Goal: Transaction & Acquisition: Purchase product/service

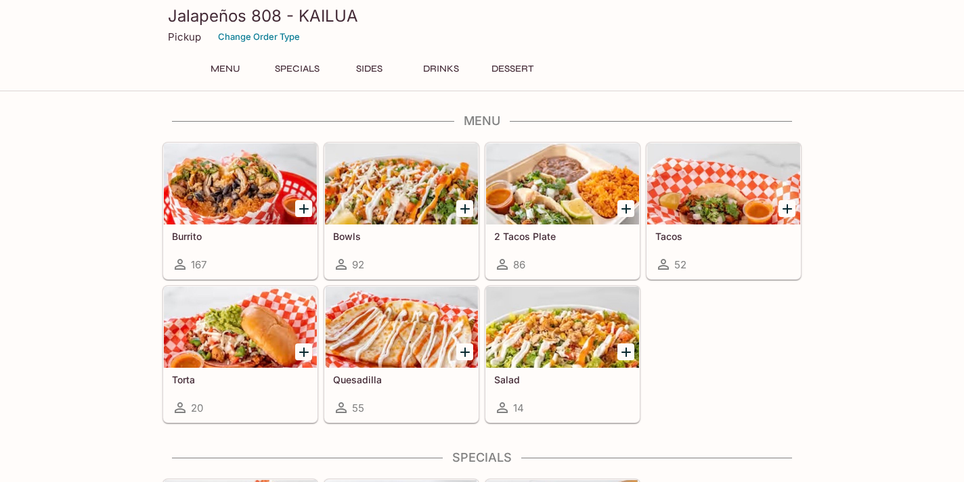
click at [309, 66] on button "Specials" at bounding box center [297, 69] width 61 height 19
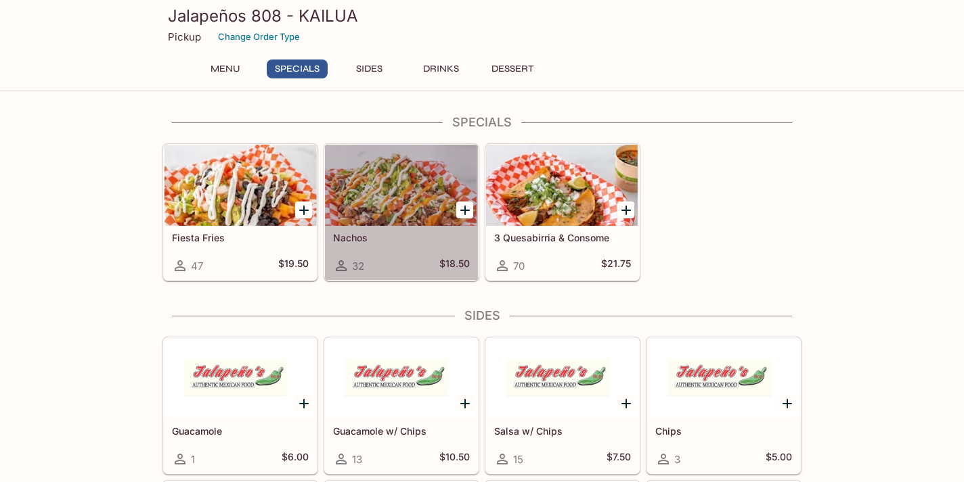
click at [429, 208] on div at bounding box center [401, 185] width 153 height 81
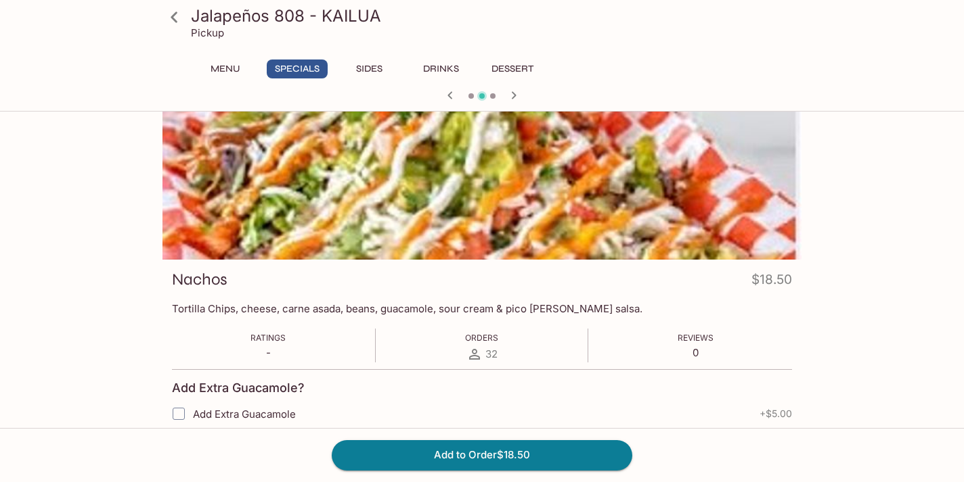
scroll to position [37, 0]
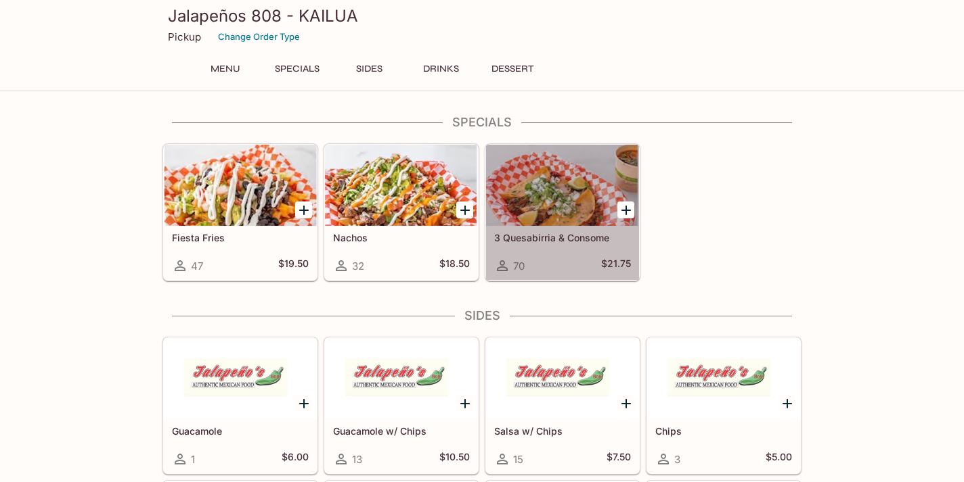
click at [548, 179] on div at bounding box center [562, 185] width 153 height 81
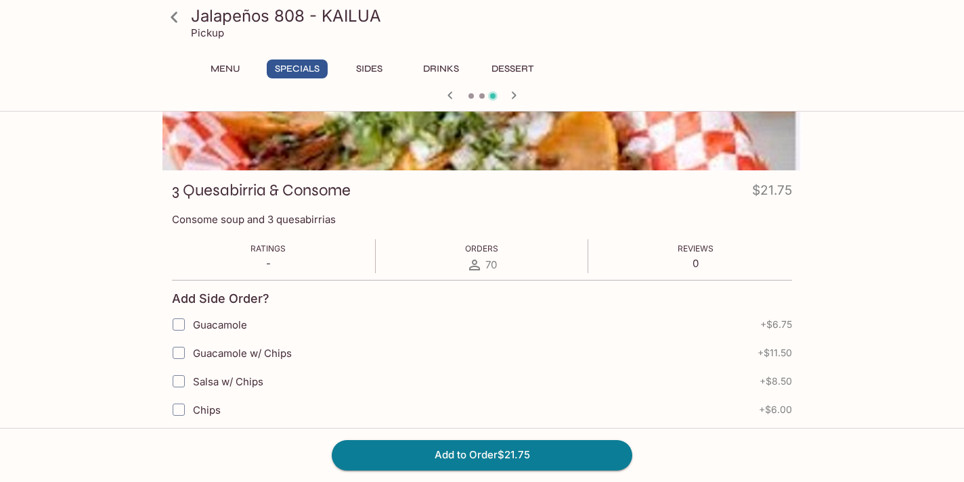
scroll to position [135, 0]
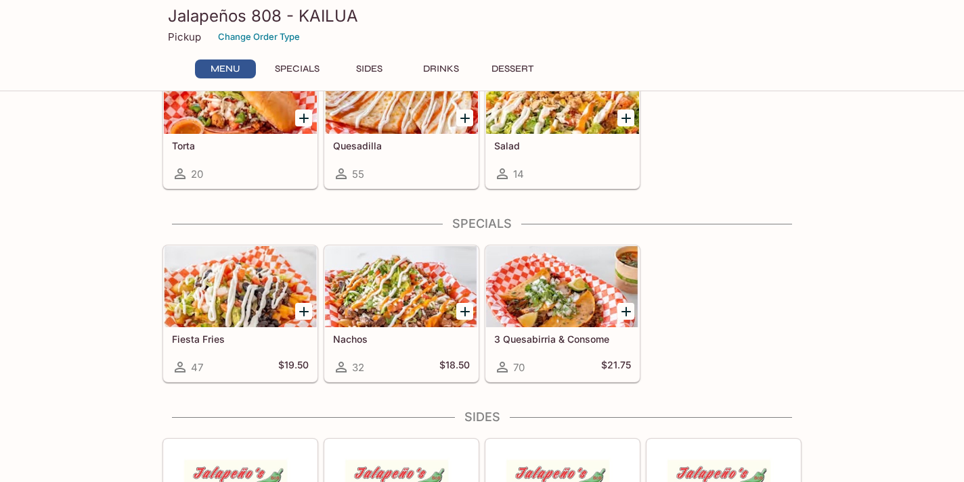
scroll to position [239, 0]
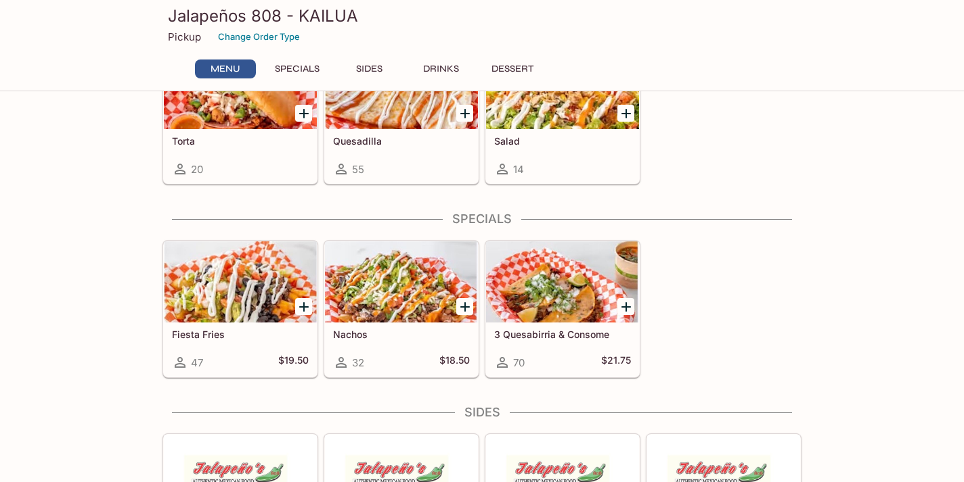
click at [407, 335] on h5 "Nachos" at bounding box center [401, 335] width 137 height 12
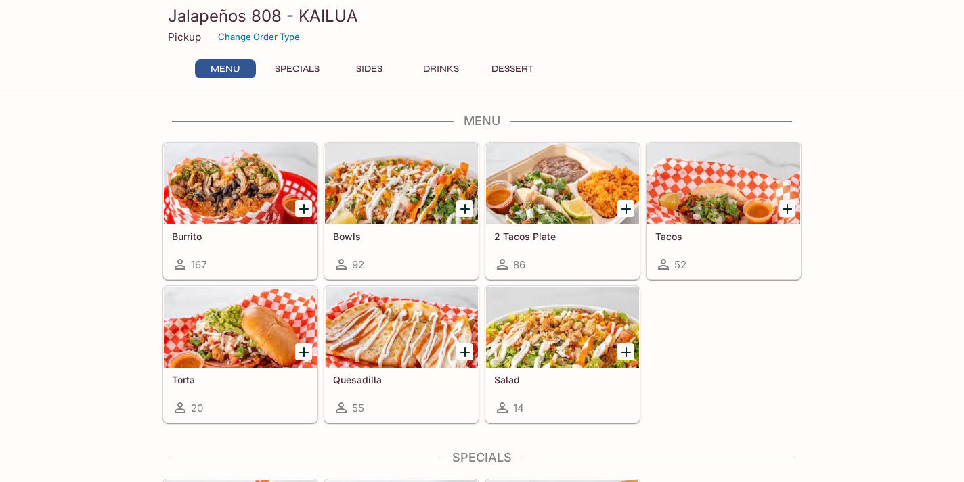
click at [526, 58] on div "Jalapeños 808 - KAILUA Pickup Change Order Type Menu Specials Sides Drinks Dess…" at bounding box center [482, 43] width 650 height 87
click at [515, 68] on button "Dessert" at bounding box center [512, 69] width 61 height 19
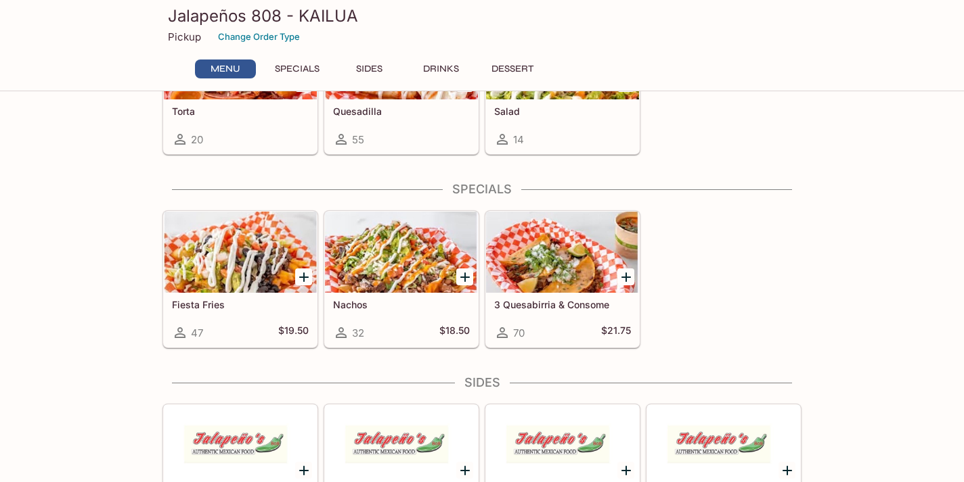
scroll to position [266, 0]
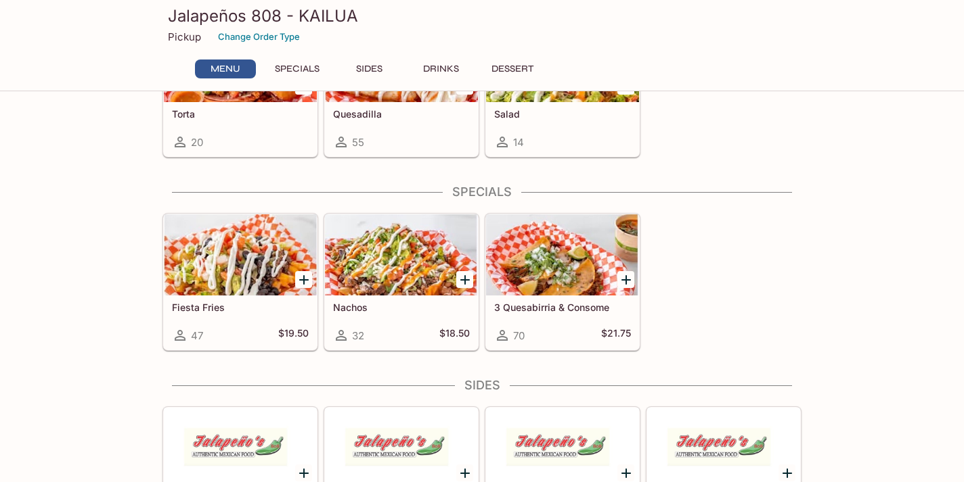
click at [568, 265] on div at bounding box center [562, 255] width 153 height 81
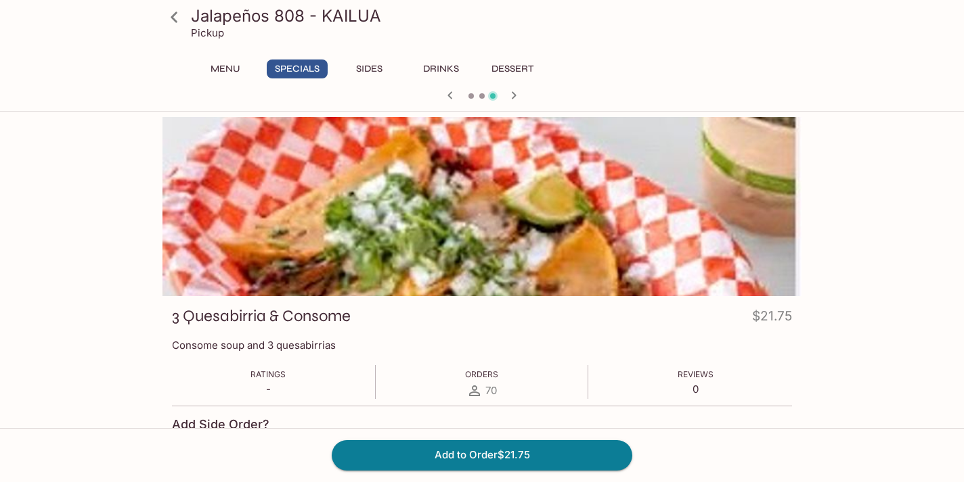
scroll to position [14, 0]
